Goal: Information Seeking & Learning: Learn about a topic

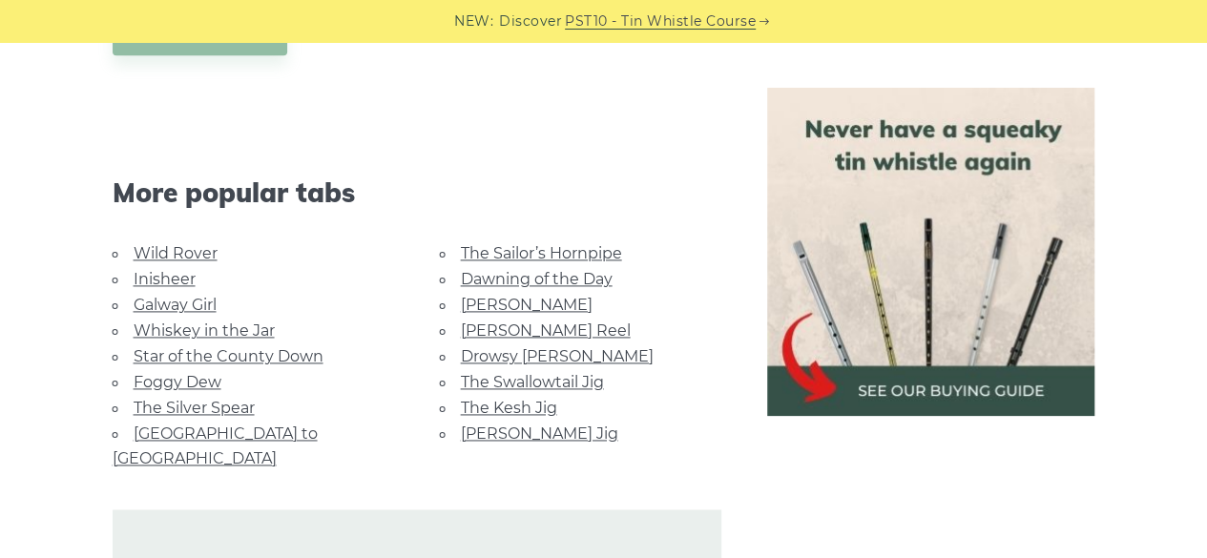
scroll to position [1214, 0]
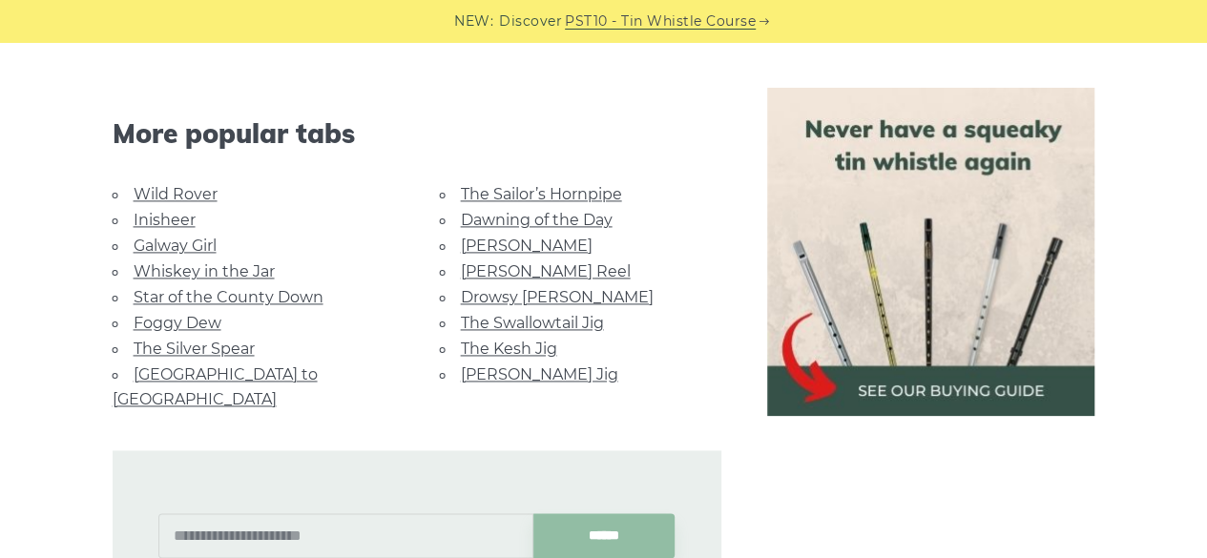
click at [212, 314] on link "Foggy Dew" at bounding box center [178, 323] width 88 height 18
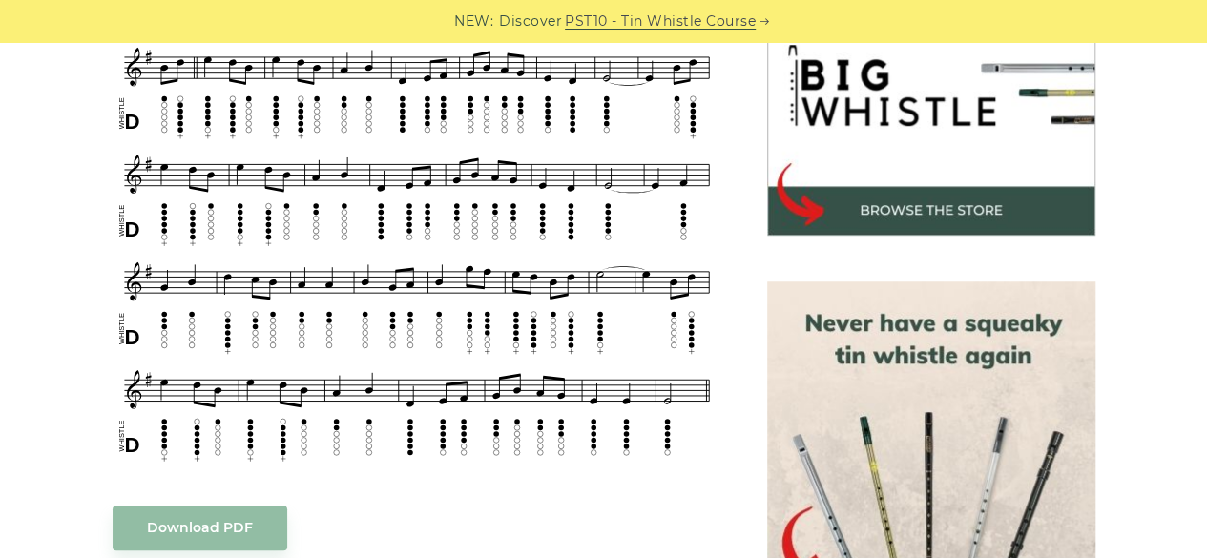
scroll to position [389, 0]
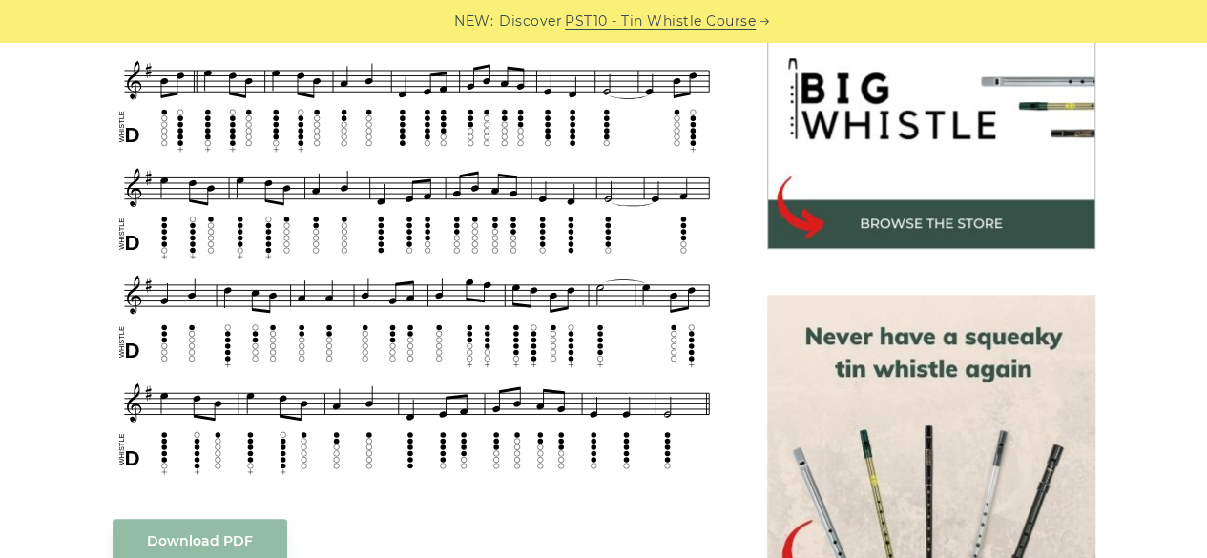
scroll to position [623, 0]
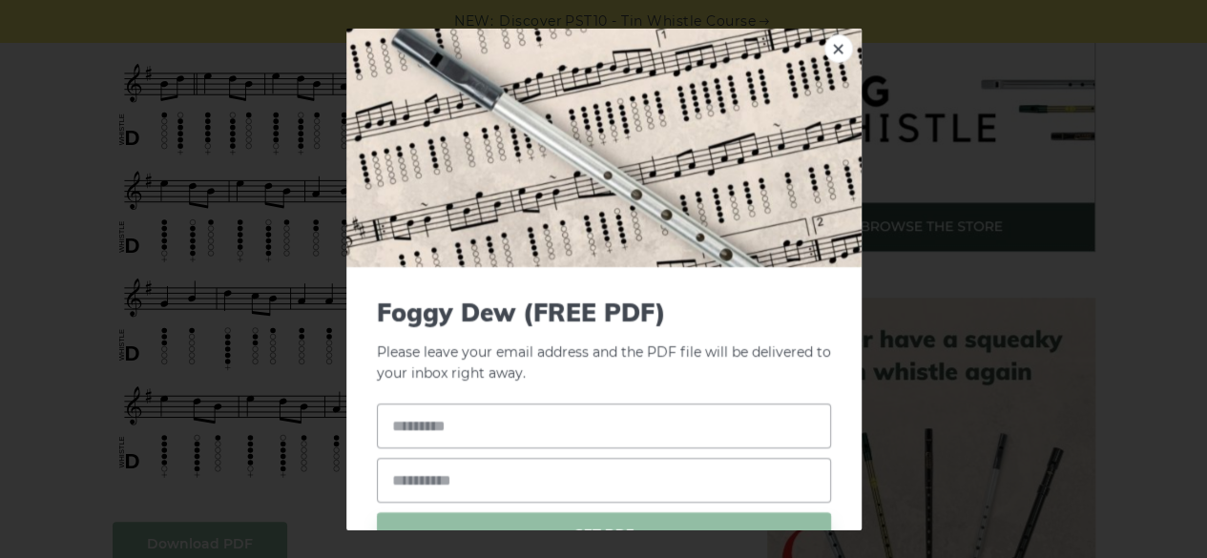
click at [826, 44] on link "×" at bounding box center [839, 47] width 29 height 29
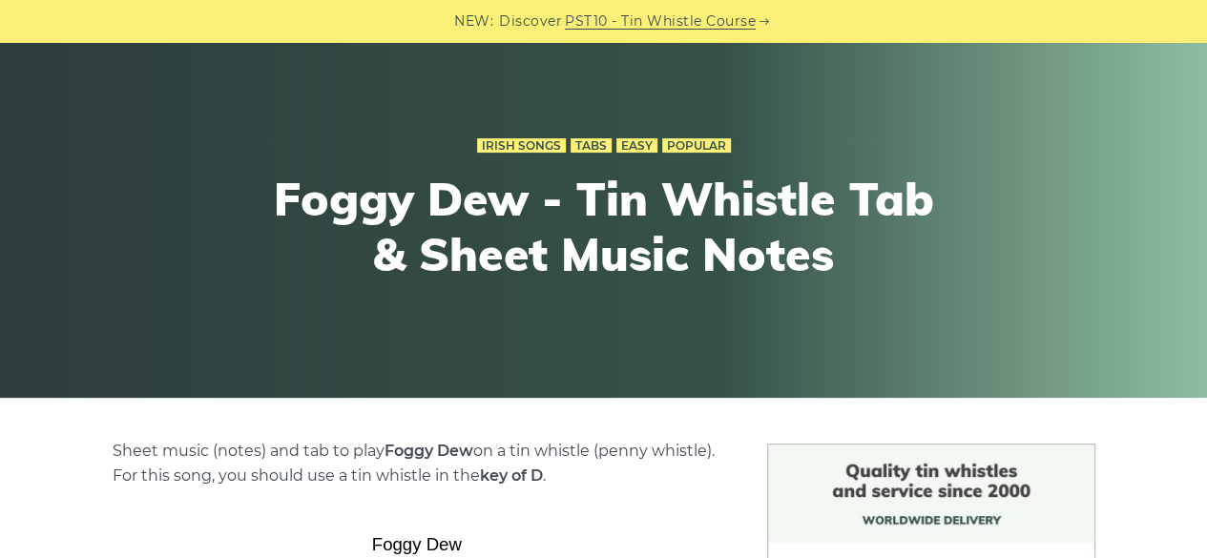
scroll to position [96, 0]
